Goal: Transaction & Acquisition: Download file/media

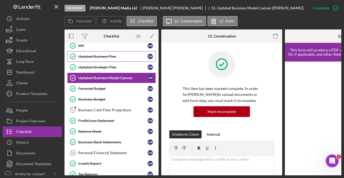
scroll to position [75, 0]
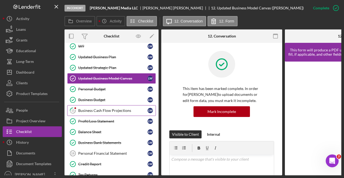
click at [82, 106] on link "15 Business Cash Flow Projections L W" at bounding box center [111, 110] width 89 height 11
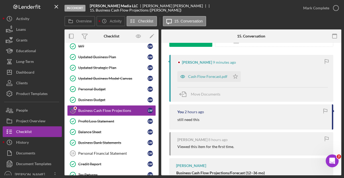
scroll to position [103, 0]
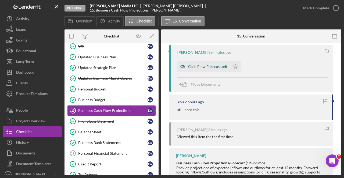
click at [195, 67] on div "Cash Flow Forecast.pdf" at bounding box center [207, 67] width 39 height 4
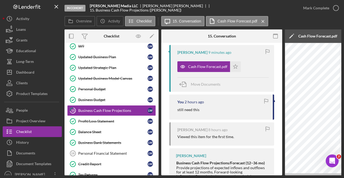
scroll to position [0, 105]
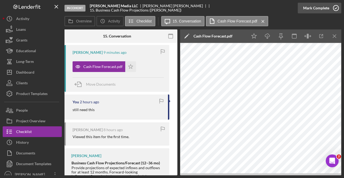
click at [335, 12] on icon "button" at bounding box center [335, 7] width 13 height 13
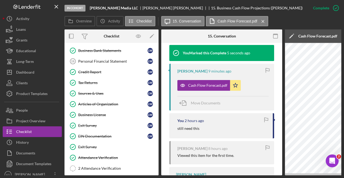
scroll to position [168, 0]
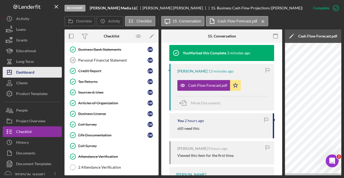
click at [37, 75] on button "Icon/Dashboard Dashboard" at bounding box center [32, 72] width 59 height 11
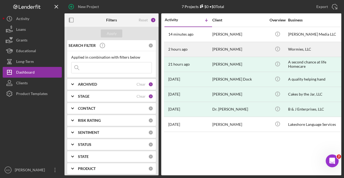
click at [232, 50] on div "[PERSON_NAME]" at bounding box center [239, 49] width 54 height 14
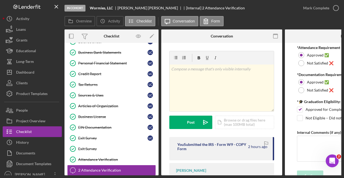
scroll to position [177, 0]
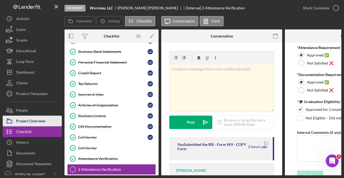
click at [28, 122] on div "Project Overview" at bounding box center [30, 122] width 29 height 12
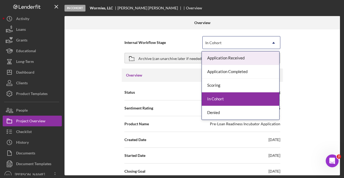
click at [234, 44] on div "In Cohort" at bounding box center [234, 43] width 64 height 12
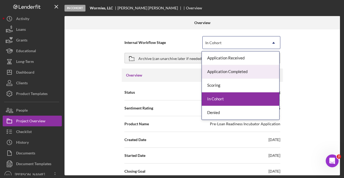
click at [225, 74] on div "Application Completed" at bounding box center [240, 72] width 77 height 14
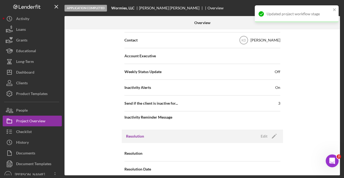
scroll to position [153, 0]
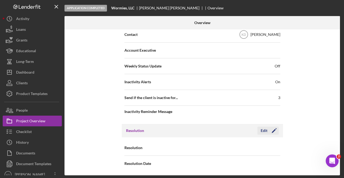
click at [269, 132] on icon "Icon/Edit" at bounding box center [273, 130] width 13 height 13
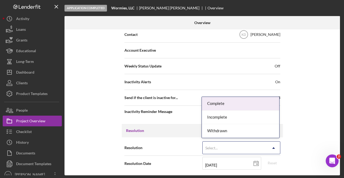
click at [260, 151] on div "Select..." at bounding box center [234, 148] width 64 height 12
click at [250, 107] on div "Complete" at bounding box center [240, 104] width 77 height 14
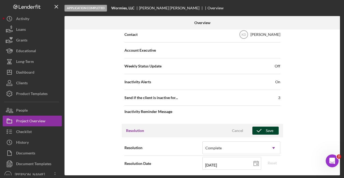
click at [263, 133] on icon "button" at bounding box center [258, 130] width 13 height 13
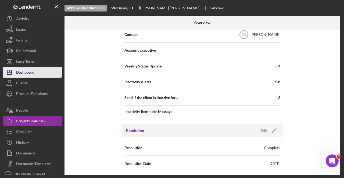
click at [38, 71] on button "Icon/Dashboard Dashboard" at bounding box center [32, 72] width 59 height 11
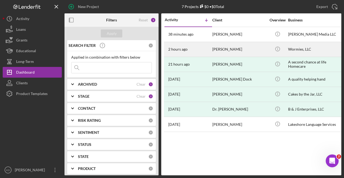
click at [218, 42] on div "[PERSON_NAME]" at bounding box center [239, 49] width 54 height 14
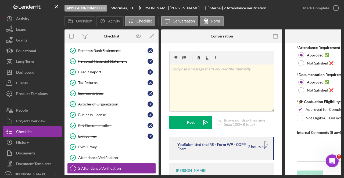
scroll to position [179, 0]
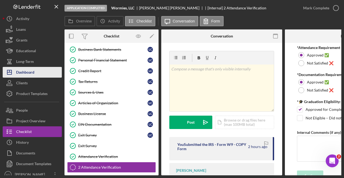
click at [37, 75] on button "Icon/Dashboard Dashboard" at bounding box center [32, 72] width 59 height 11
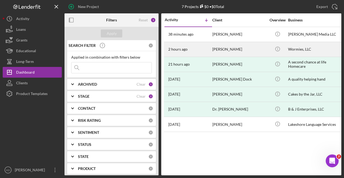
click at [237, 52] on div "[PERSON_NAME]" at bounding box center [239, 49] width 54 height 14
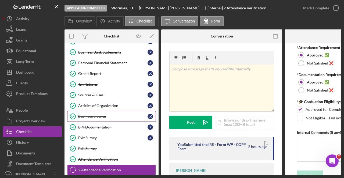
scroll to position [179, 0]
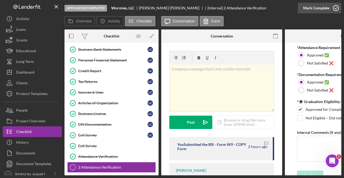
click at [332, 9] on icon "button" at bounding box center [335, 7] width 13 height 13
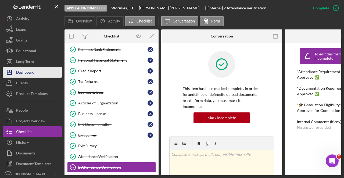
click at [38, 69] on button "Icon/Dashboard Dashboard" at bounding box center [32, 72] width 59 height 11
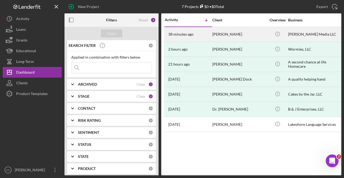
click at [235, 38] on div "[PERSON_NAME]" at bounding box center [239, 34] width 54 height 14
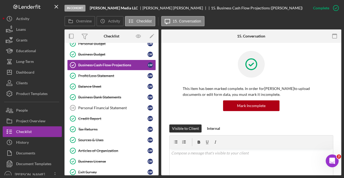
scroll to position [121, 0]
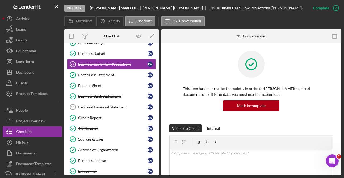
click at [87, 102] on link "Personal Financial Statement 19 Personal Financial Statement [PERSON_NAME]" at bounding box center [111, 107] width 89 height 11
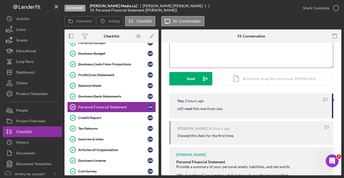
scroll to position [92, 0]
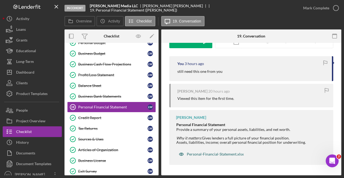
click at [215, 157] on div "Personal-Financial-Statement.xlsx" at bounding box center [211, 154] width 70 height 11
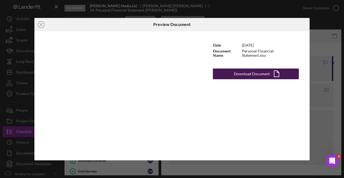
click at [264, 71] on div "Download Document" at bounding box center [252, 74] width 36 height 11
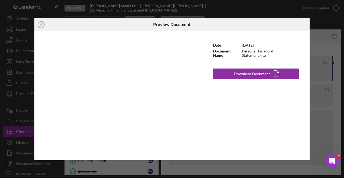
click at [320, 29] on div "Icon/Close Preview Document Date [DATE] Document Name Personal-Financial-Statem…" at bounding box center [172, 89] width 344 height 178
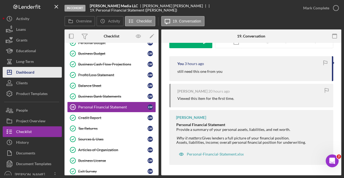
click at [28, 73] on div "Dashboard" at bounding box center [25, 73] width 18 height 12
